Goal: Entertainment & Leisure: Consume media (video, audio)

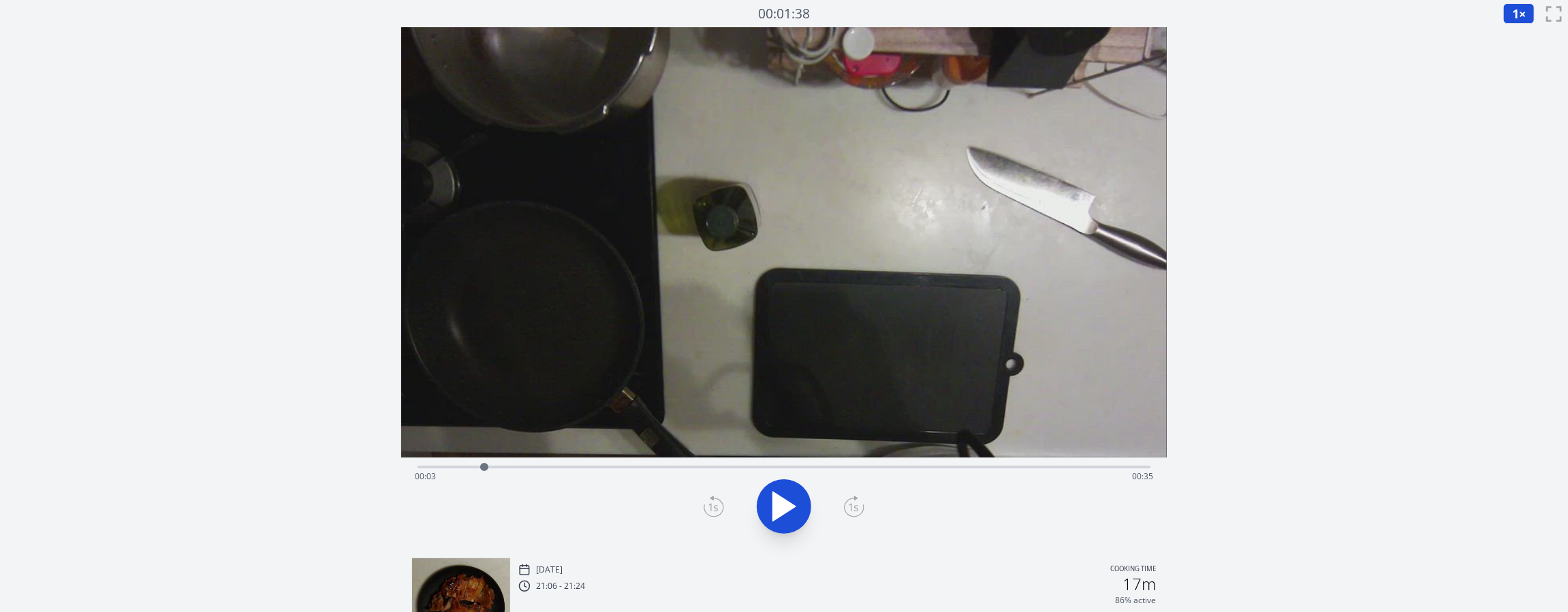
drag, startPoint x: 894, startPoint y: 463, endPoint x: 484, endPoint y: 476, distance: 410.2
click at [484, 476] on div at bounding box center [485, 467] width 21 height 21
drag, startPoint x: 554, startPoint y: 463, endPoint x: 465, endPoint y: 460, distance: 89.1
click at [465, 460] on div at bounding box center [466, 467] width 21 height 21
click at [773, 503] on icon at bounding box center [777, 507] width 8 height 29
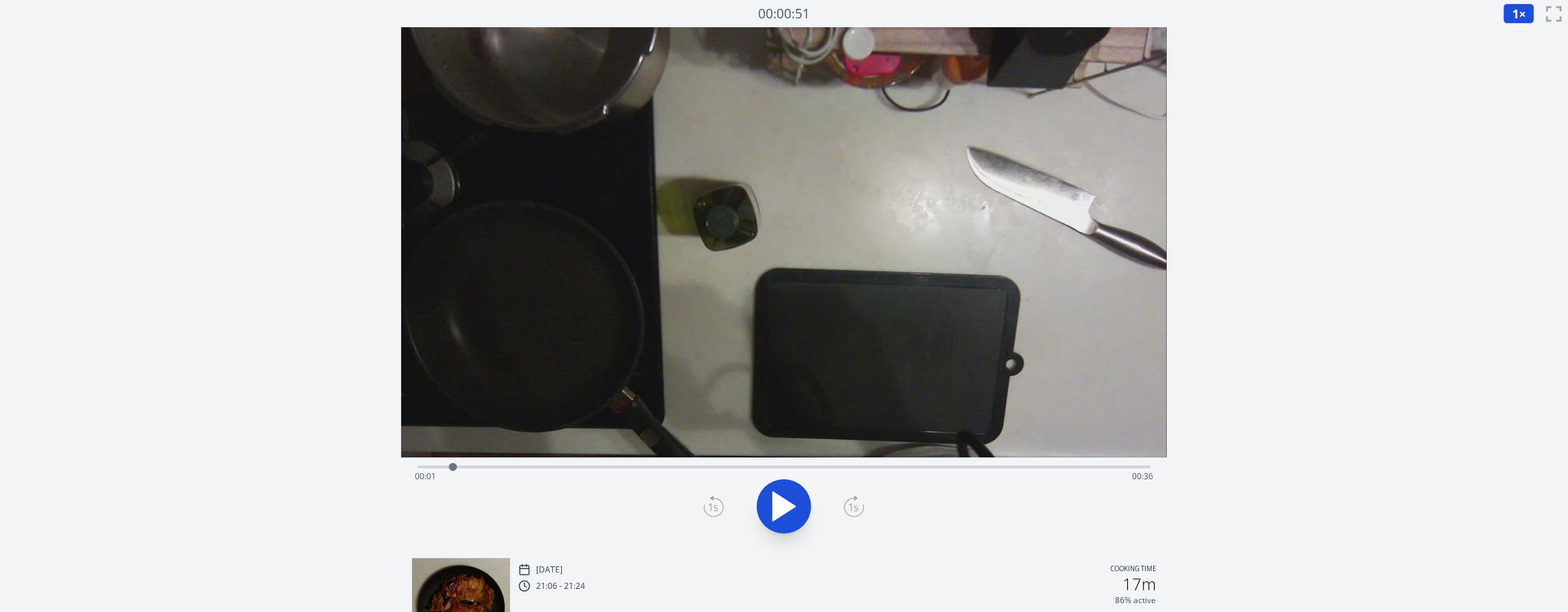
drag, startPoint x: 478, startPoint y: 465, endPoint x: 453, endPoint y: 465, distance: 25.0
click at [453, 465] on div at bounding box center [452, 467] width 8 height 8
click at [711, 509] on icon at bounding box center [714, 506] width 21 height 22
click at [1284, 297] on div "Discard Recording? You will not be able to recover this once discarded. Cancel …" at bounding box center [784, 432] width 1568 height 865
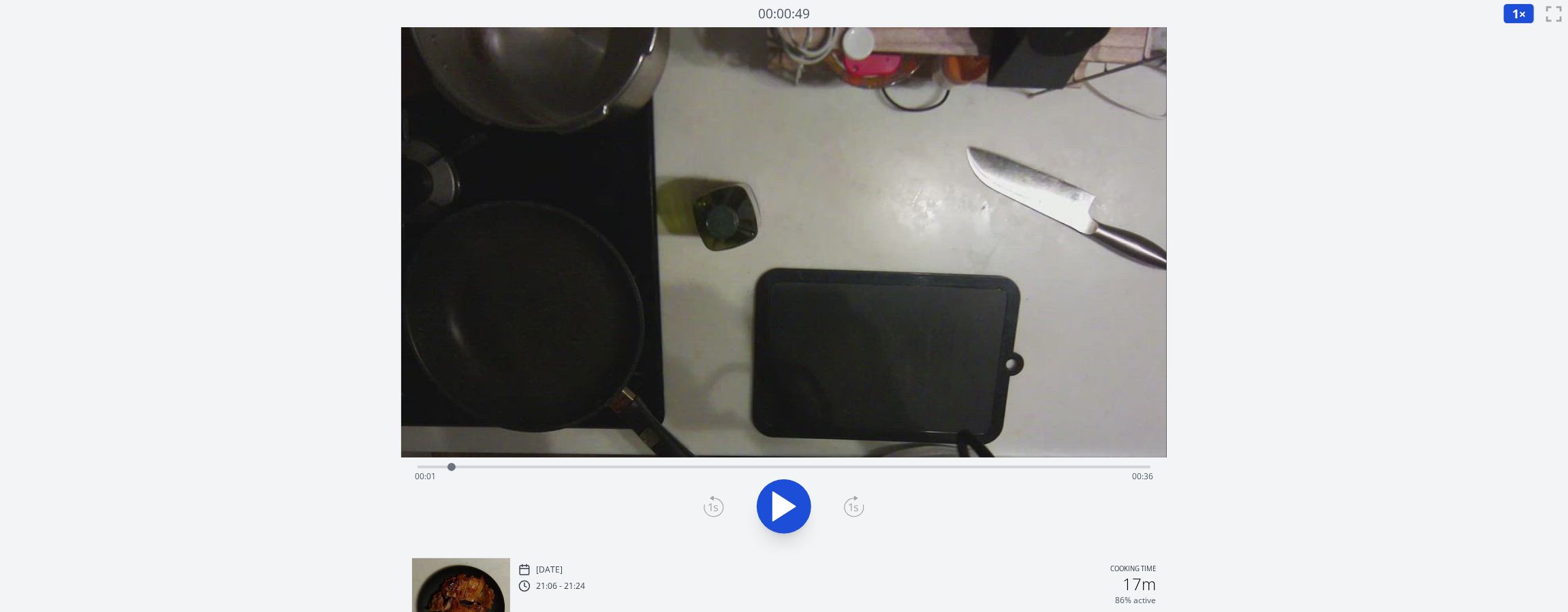
click at [953, 337] on video at bounding box center [784, 242] width 765 height 430
drag, startPoint x: 452, startPoint y: 465, endPoint x: 842, endPoint y: 452, distance: 390.2
click at [842, 452] on div "Time elapsed: 00:21 Time remaining: 00:16" at bounding box center [784, 287] width 765 height 520
click at [562, 468] on div "Time elapsed: 00:37 Time remaining: 00:01" at bounding box center [784, 476] width 739 height 22
click at [706, 462] on div "Time elapsed: 00:37 Time remaining: 00:00" at bounding box center [784, 466] width 733 height 16
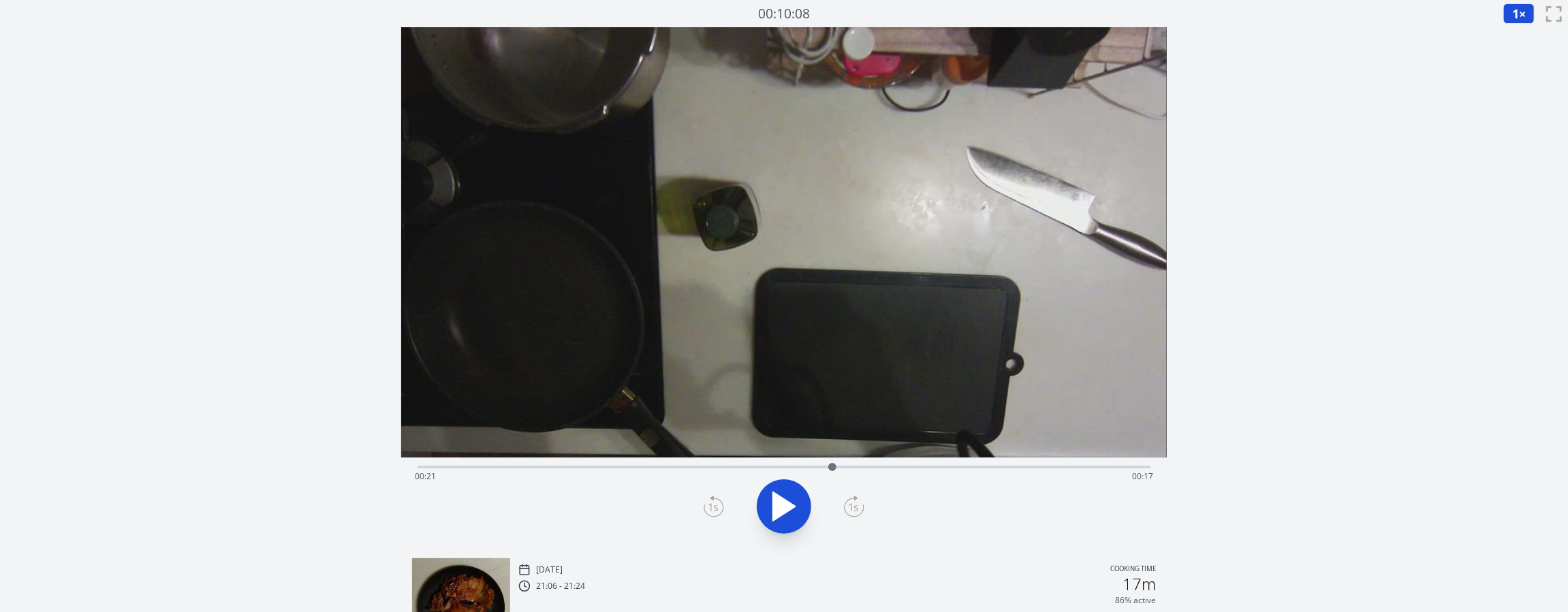
drag, startPoint x: 706, startPoint y: 462, endPoint x: 832, endPoint y: 469, distance: 126.2
click at [832, 469] on div at bounding box center [832, 467] width 8 height 8
click at [830, 462] on div at bounding box center [830, 467] width 21 height 21
drag, startPoint x: 829, startPoint y: 465, endPoint x: 840, endPoint y: 462, distance: 11.4
click at [840, 462] on div at bounding box center [840, 467] width 21 height 21
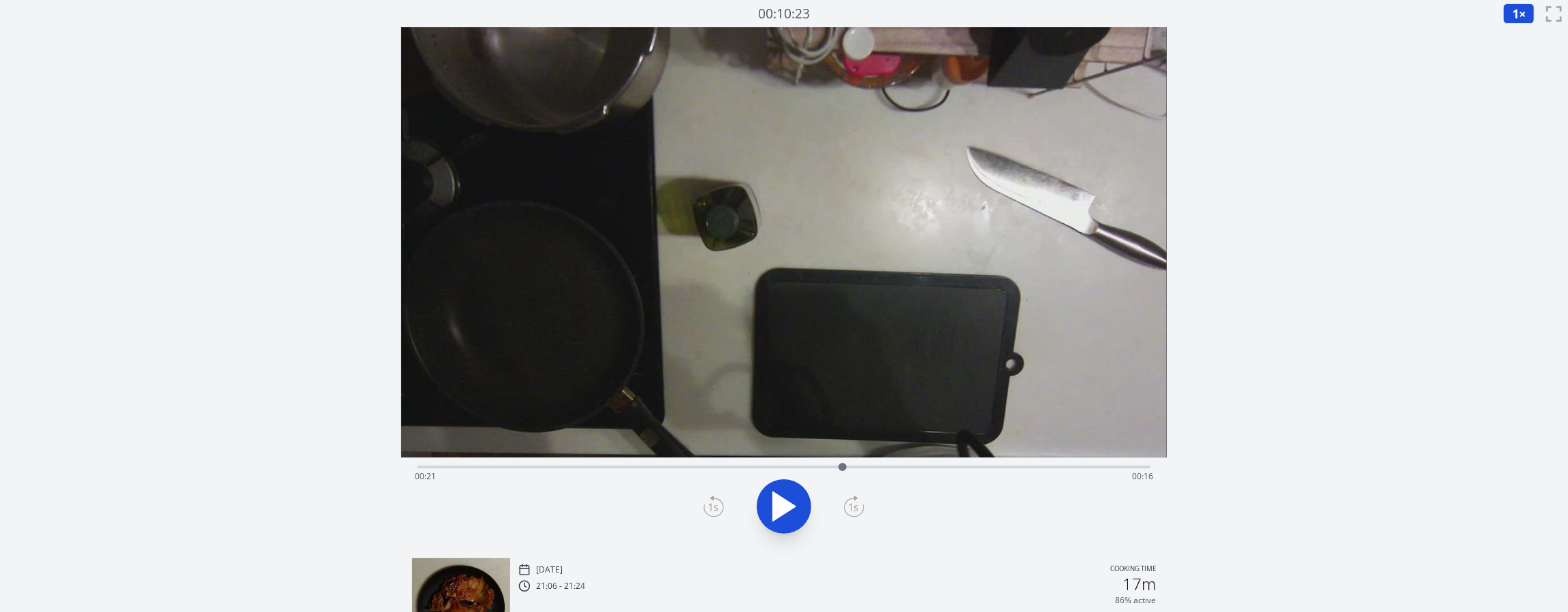
drag, startPoint x: 837, startPoint y: 466, endPoint x: 842, endPoint y: 452, distance: 14.9
click at [842, 452] on div "Time elapsed: 00:21 Time remaining: 00:16" at bounding box center [784, 287] width 765 height 520
drag, startPoint x: 841, startPoint y: 468, endPoint x: 798, endPoint y: 461, distance: 43.6
click at [798, 461] on div at bounding box center [795, 467] width 21 height 21
click at [1440, 374] on div "Discard Recording? You will not be able to recover this once discarded. Cancel …" at bounding box center [784, 432] width 1568 height 865
